Goal: Navigation & Orientation: Find specific page/section

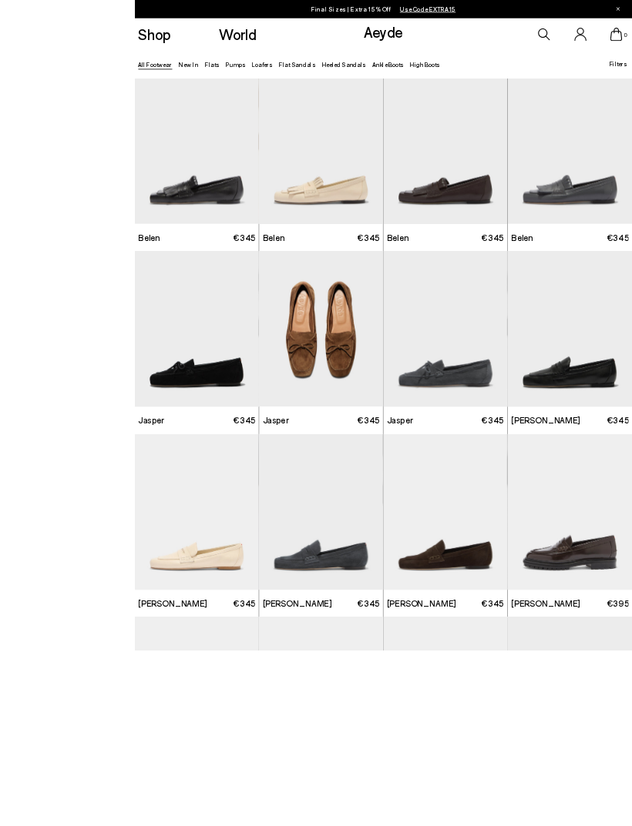
scroll to position [102, 0]
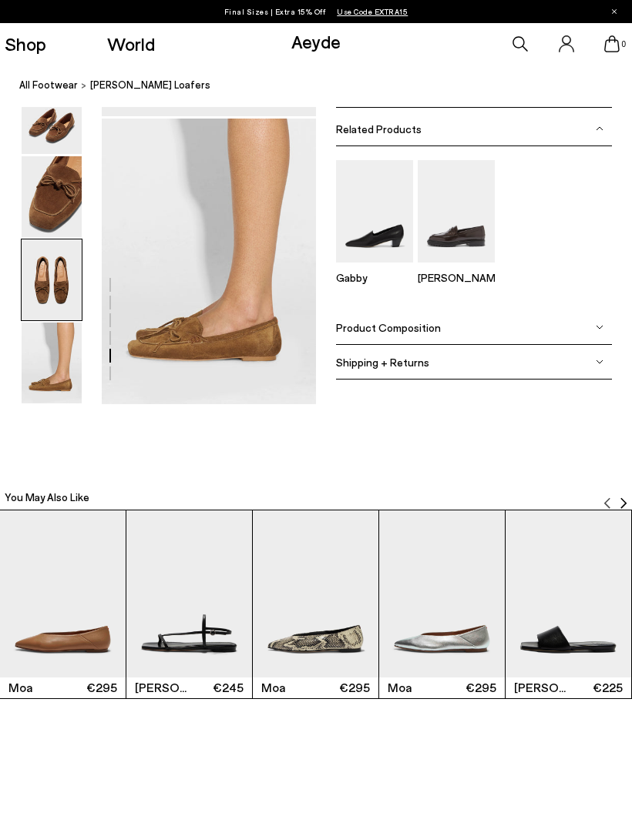
scroll to position [1546, 0]
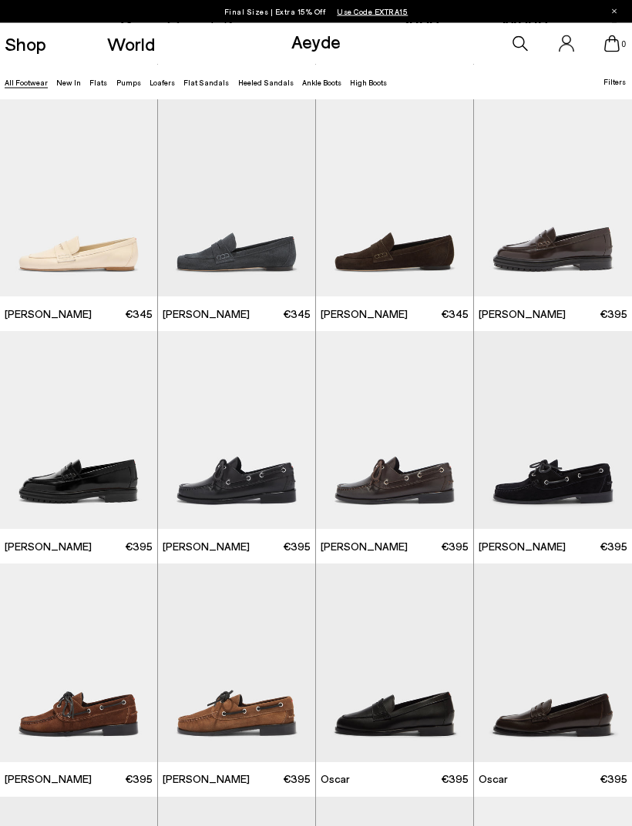
scroll to position [466, 0]
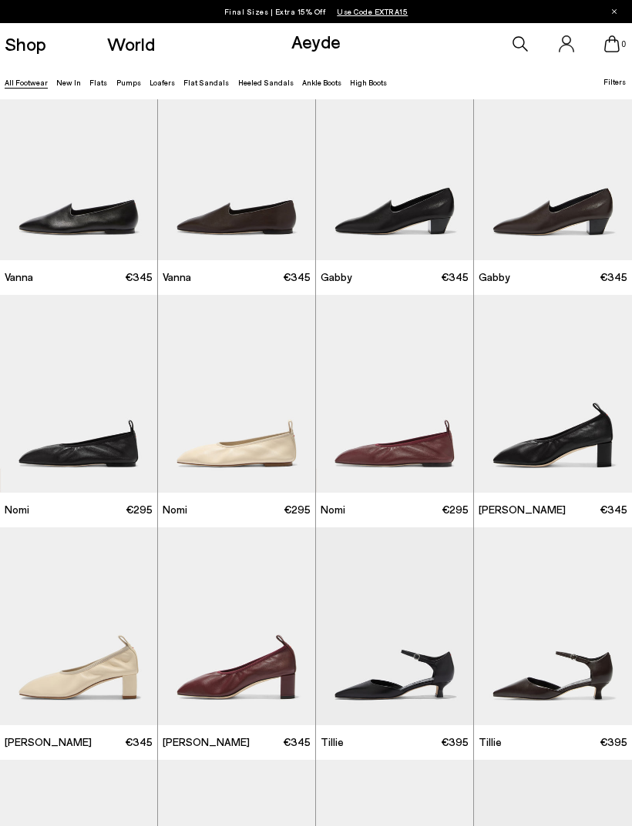
scroll to position [1918, 0]
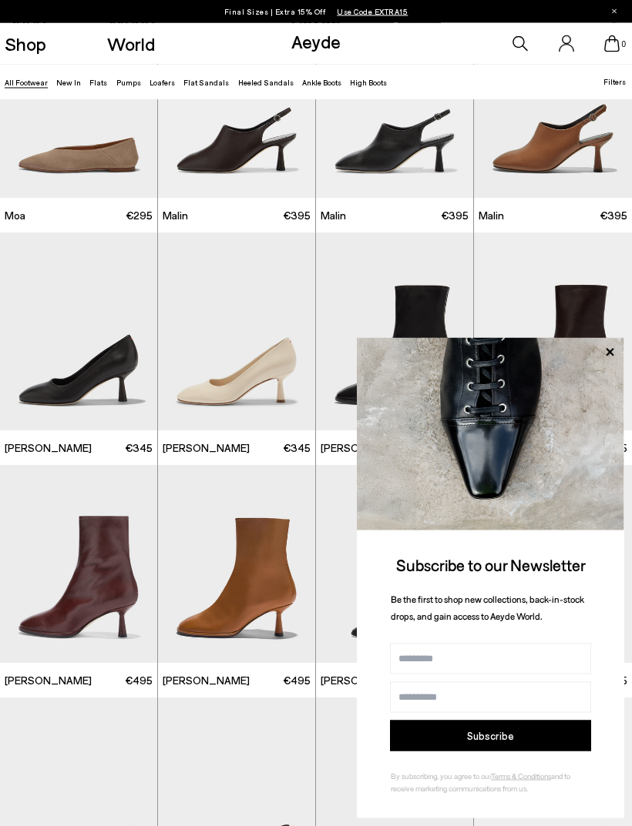
scroll to position [4287, 0]
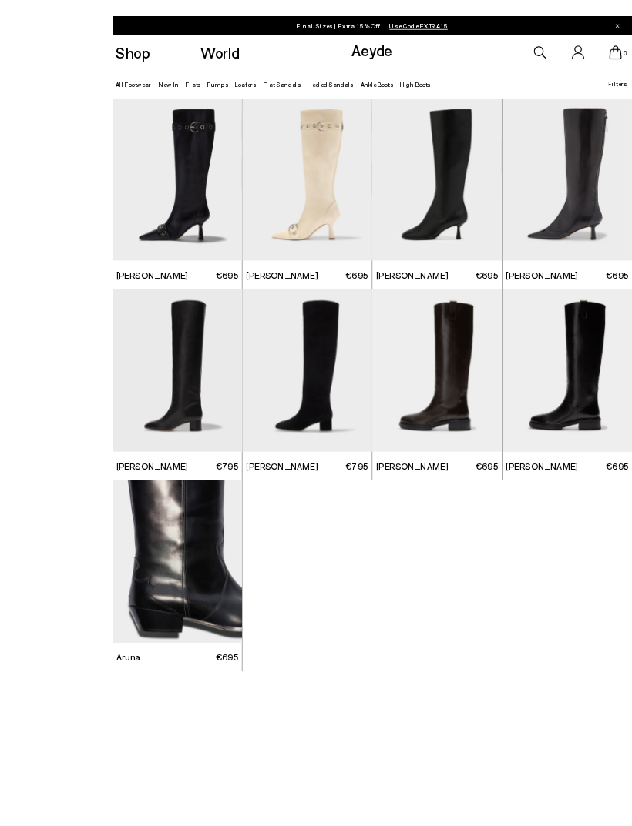
scroll to position [119, 0]
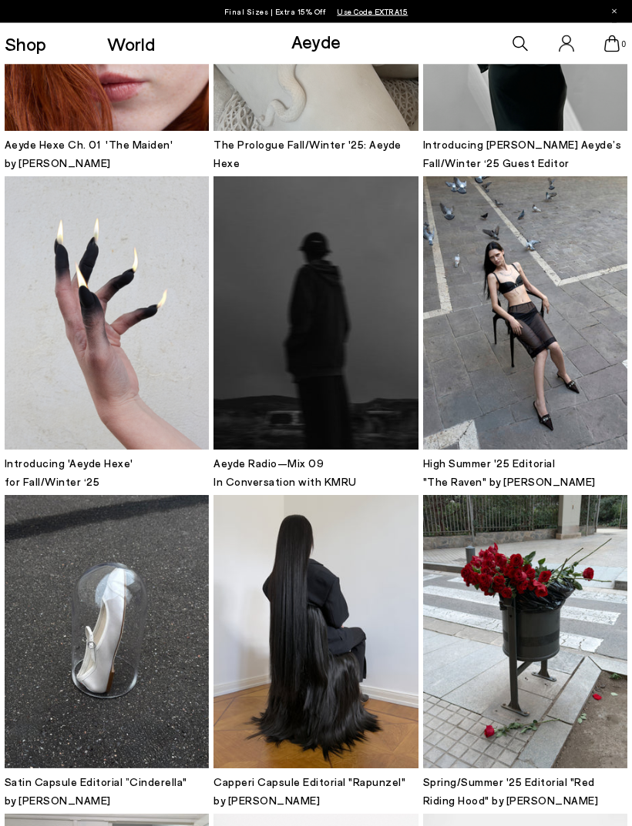
scroll to position [284, 0]
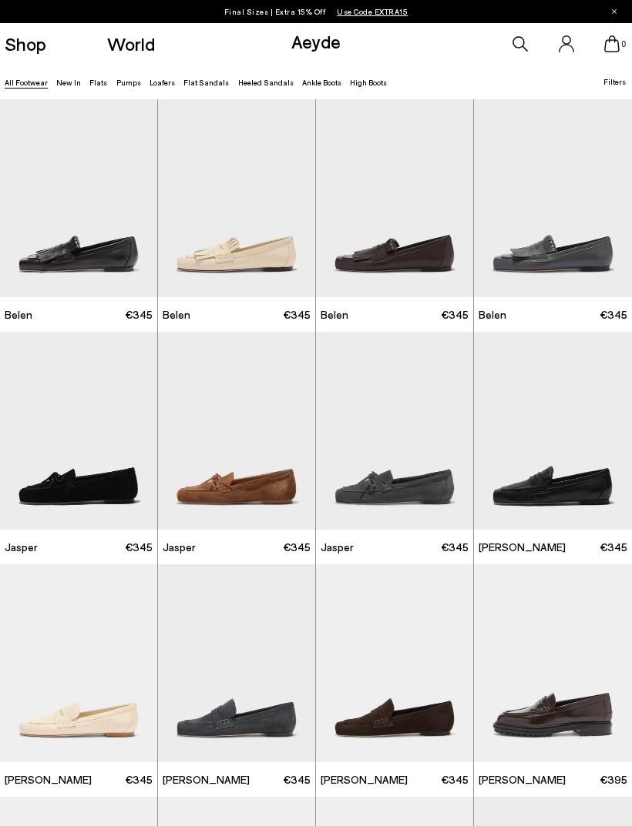
click at [66, 79] on link "New In" at bounding box center [68, 82] width 25 height 9
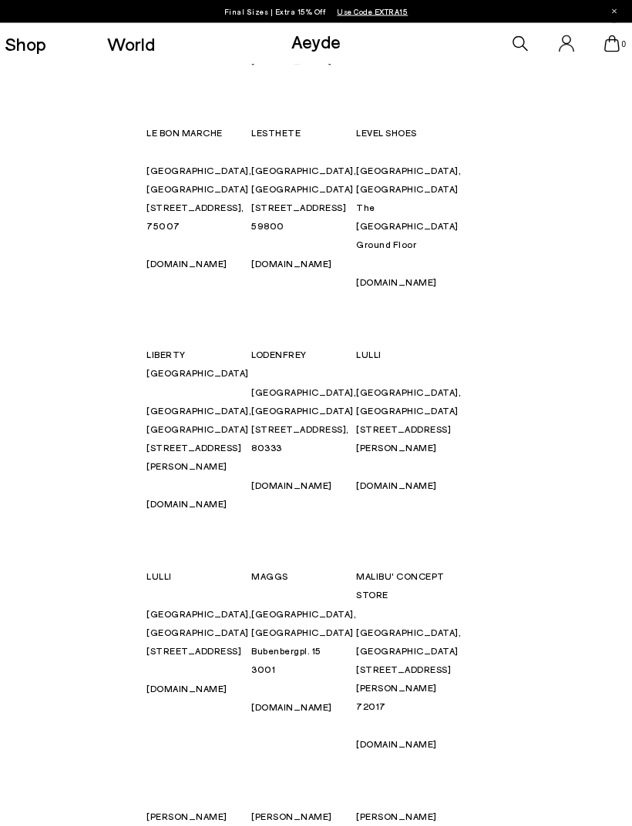
scroll to position [7258, 0]
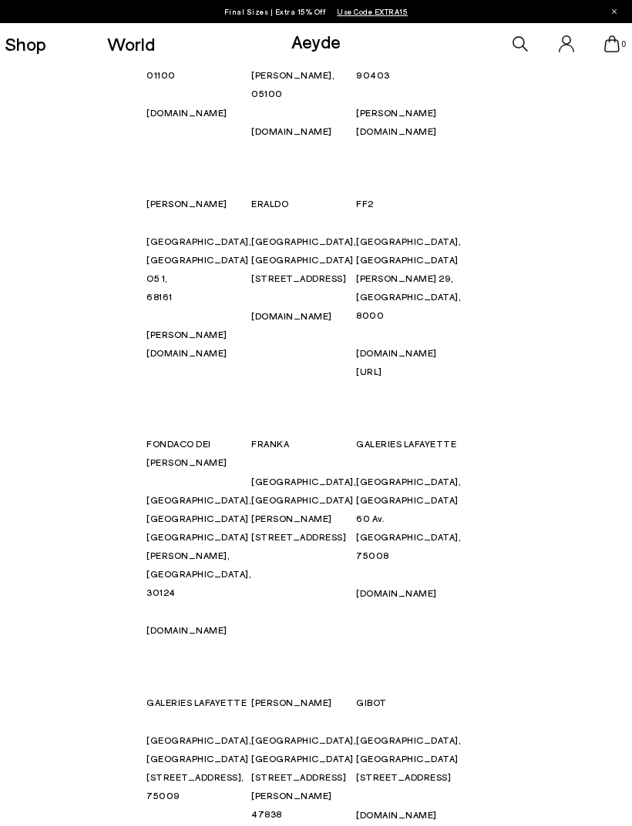
scroll to position [4671, 0]
